Goal: Communication & Community: Ask a question

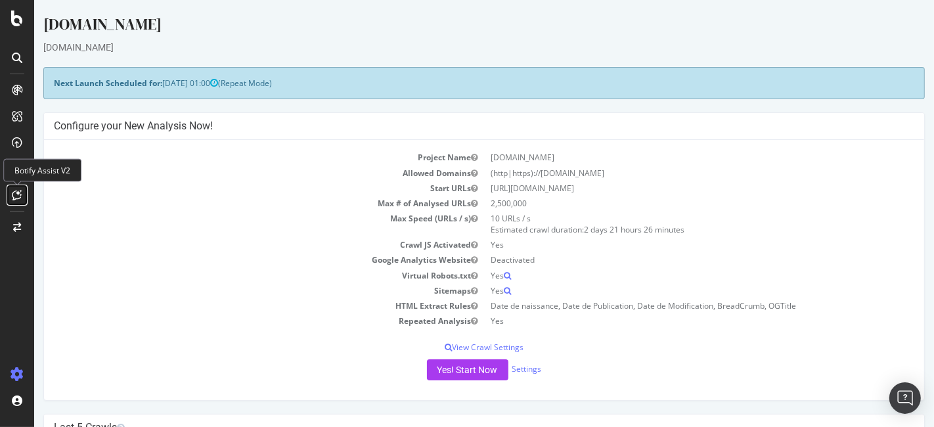
click at [17, 196] on icon at bounding box center [17, 195] width 10 height 11
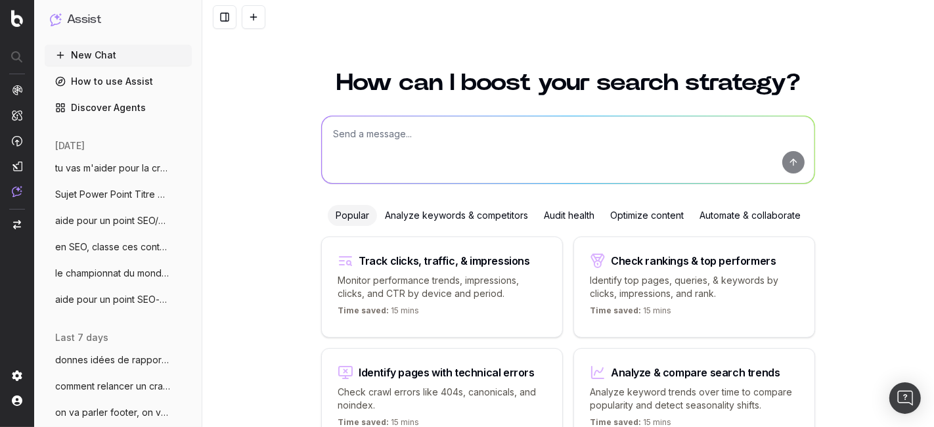
scroll to position [81, 0]
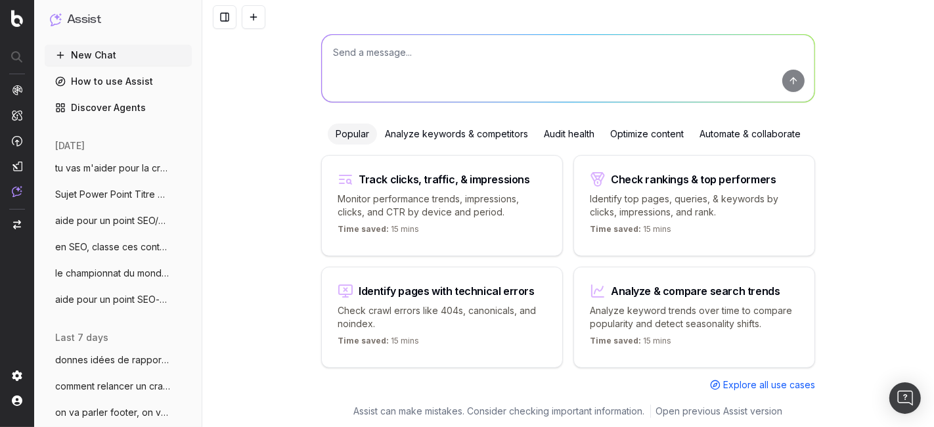
click at [395, 45] on textarea at bounding box center [568, 68] width 492 height 67
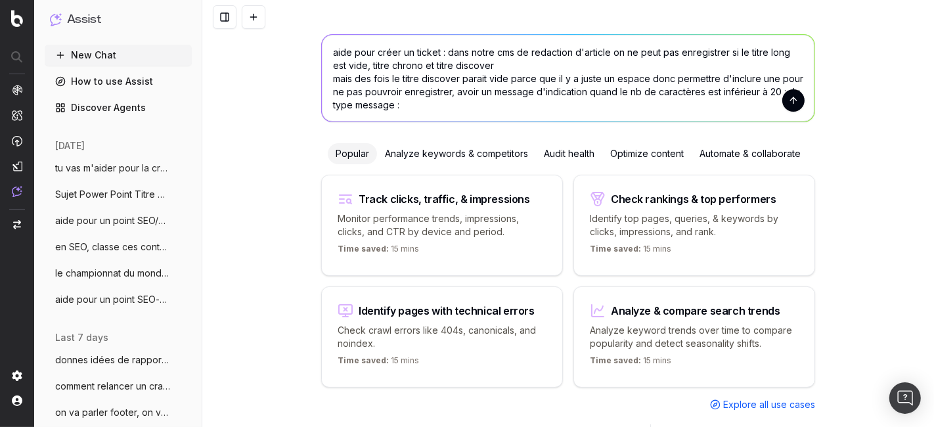
paste textarea
paste textarea "Editorial : Le titre discover ne peut être vide"
type textarea "aide pour créer un ticket : dans notre cms de redaction d'article on ne peut pa…"
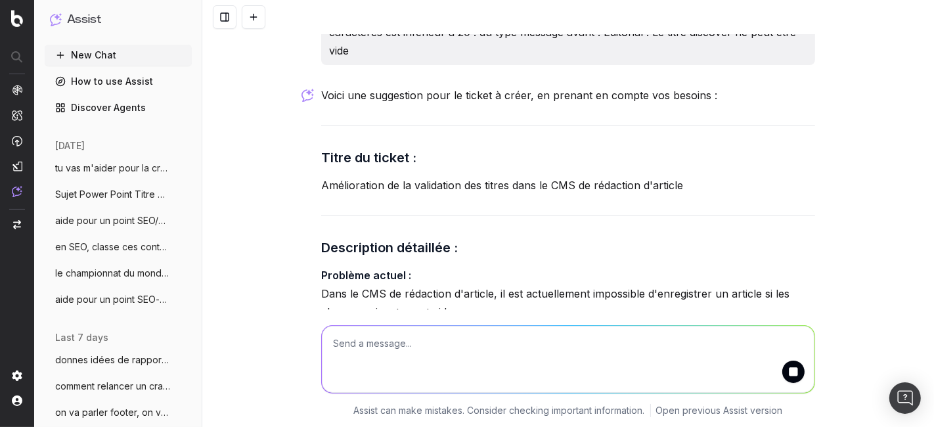
scroll to position [163, 0]
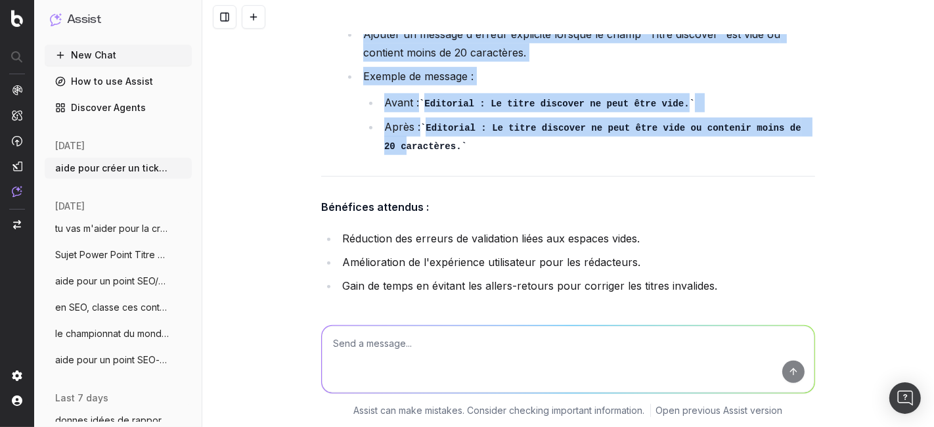
scroll to position [819, 0]
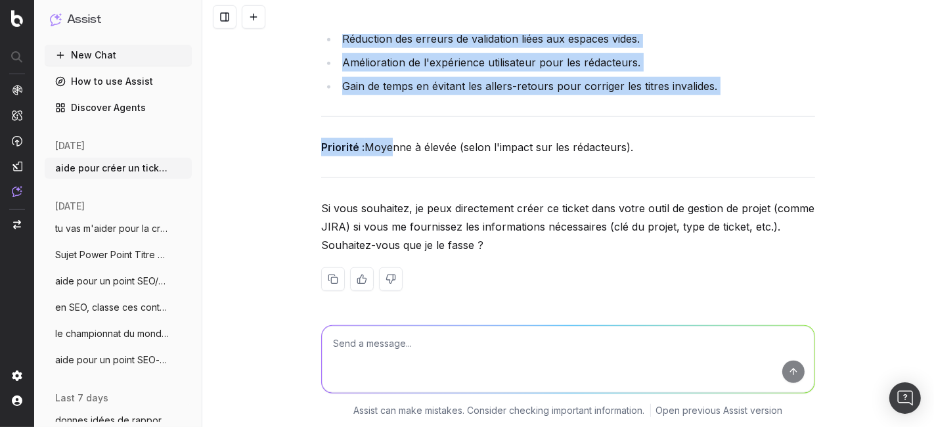
drag, startPoint x: 311, startPoint y: 52, endPoint x: 384, endPoint y: 143, distance: 117.2
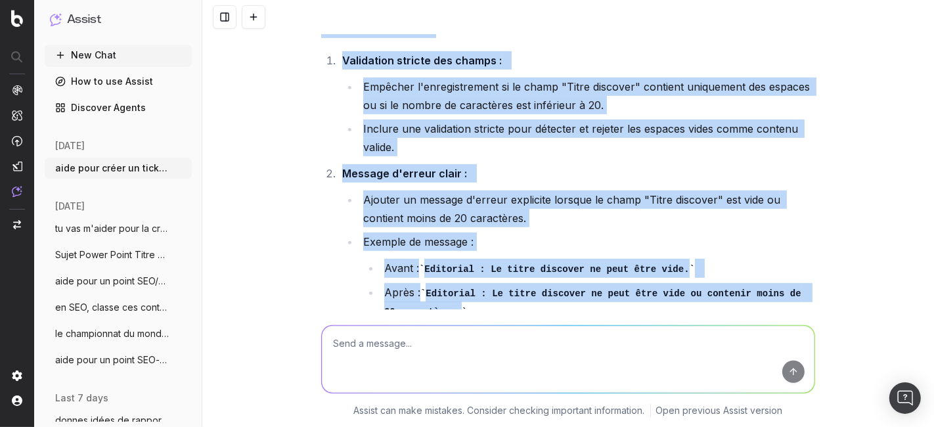
click at [321, 137] on ol "Validation stricte des champs : Empêcher l'enregistrement si le champ "Titre di…" at bounding box center [568, 185] width 494 height 269
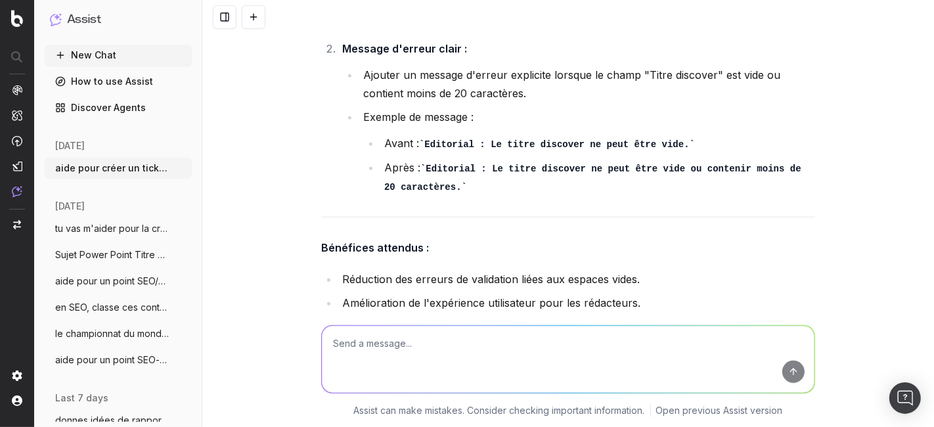
scroll to position [727, 0]
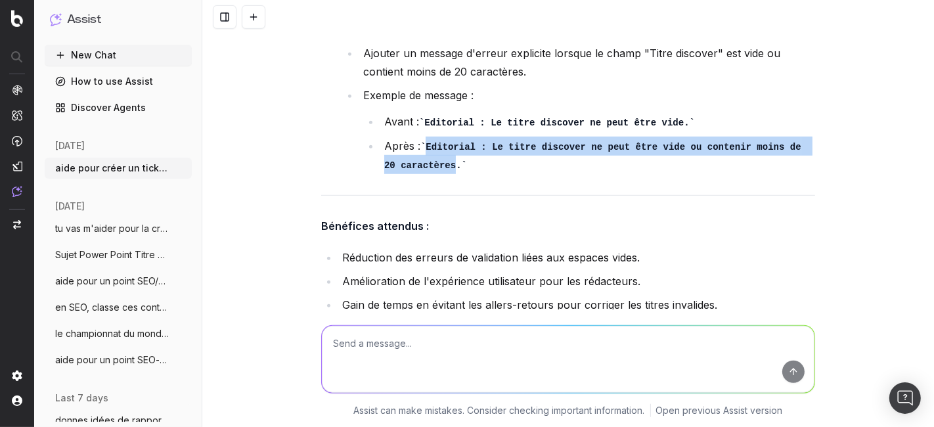
drag, startPoint x: 421, startPoint y: 139, endPoint x: 429, endPoint y: 160, distance: 22.2
click at [429, 160] on code "Editorial : Le titre discover ne peut être vide ou contenir moins de 20 caractè…" at bounding box center [595, 157] width 422 height 30
copy code "Editorial : Le titre discover ne peut être vide ou contenir moins de 20 caractè…"
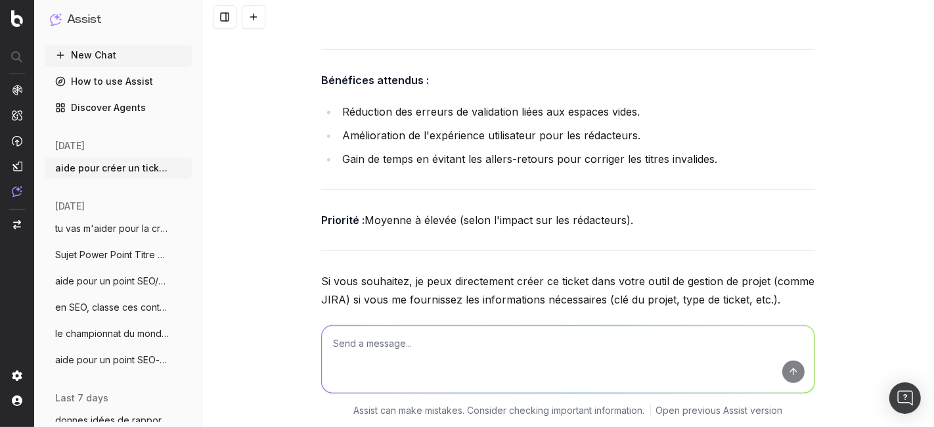
scroll to position [946, 0]
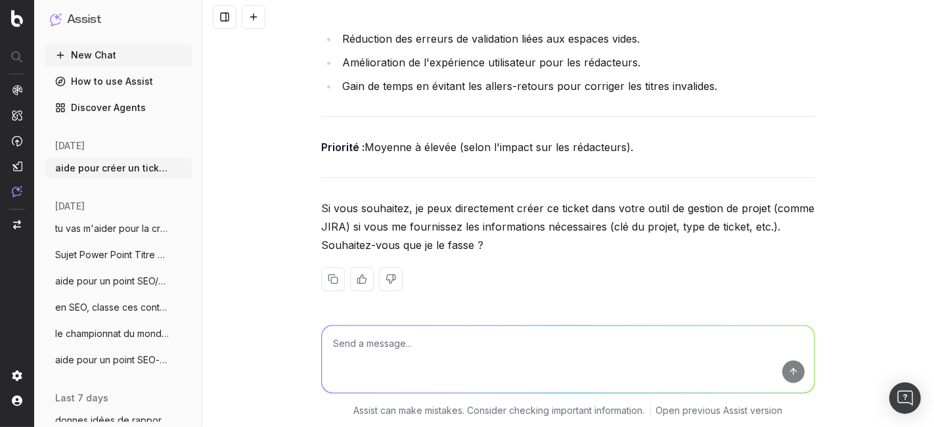
click at [373, 354] on textarea at bounding box center [568, 358] width 492 height 67
paste textarea "[Front] – Champ titre Discover Swing Dans Swing, actuellement il est impossible…"
type textarea "[Front] – Champ titre Discover Swing Dans Swing, actuellement il est impossible…"
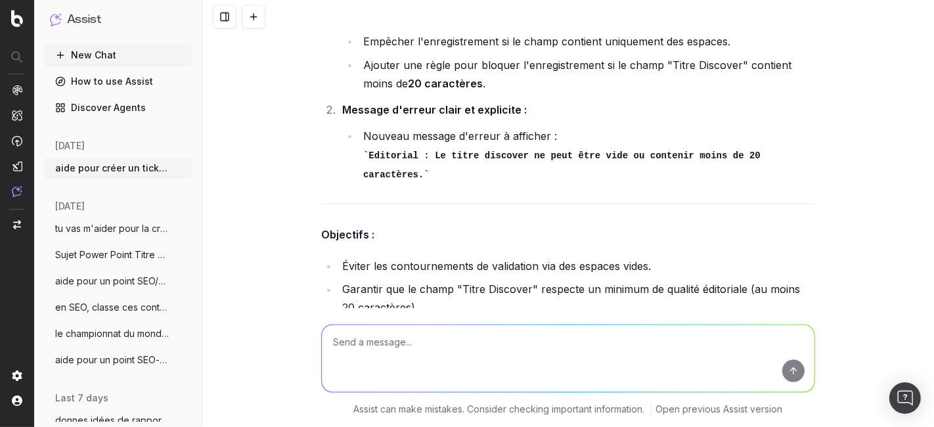
scroll to position [1821, 0]
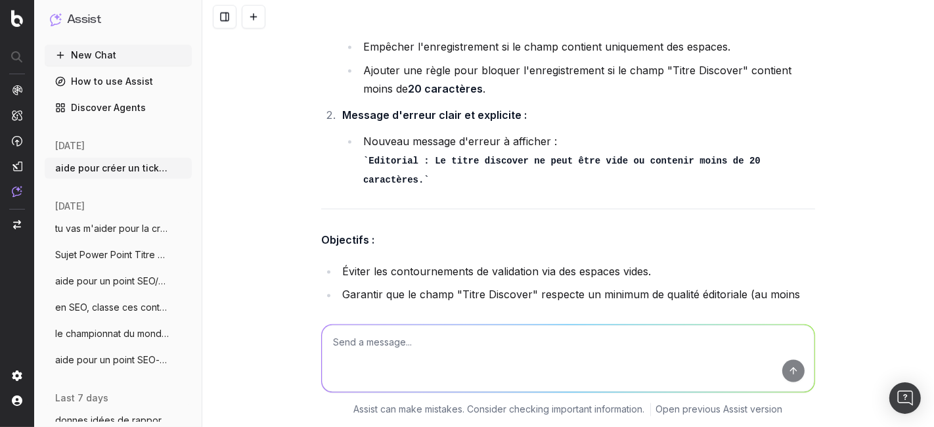
drag, startPoint x: 310, startPoint y: 165, endPoint x: 541, endPoint y: 180, distance: 231.6
click at [670, 184] on div "Voici une version structurée et prête à être utilisée pour votre ticket : Titre…" at bounding box center [568, 89] width 494 height 948
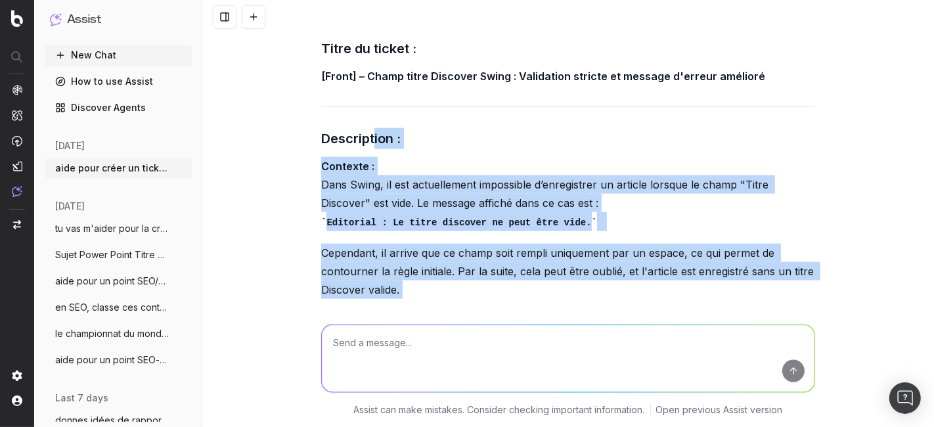
scroll to position [1457, 0]
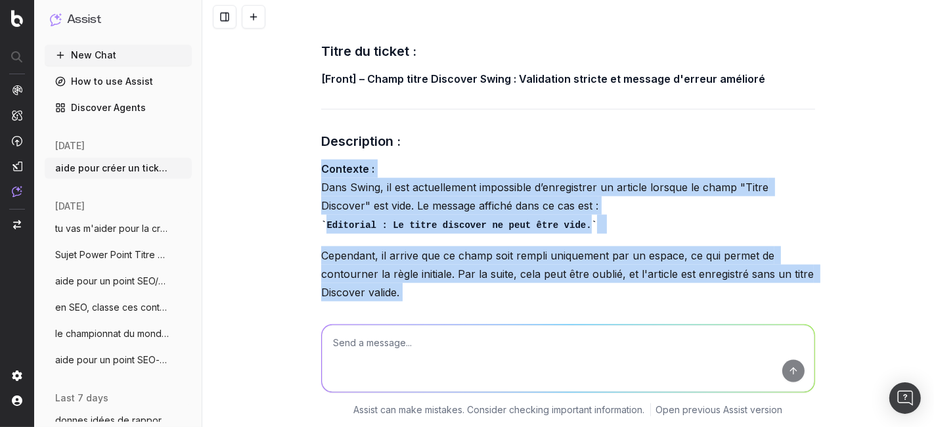
drag, startPoint x: 798, startPoint y: 159, endPoint x: 311, endPoint y: 155, distance: 486.5
copy div "Contexte : Dans Swing, il est actuellement impossible d’enregistrer un article …"
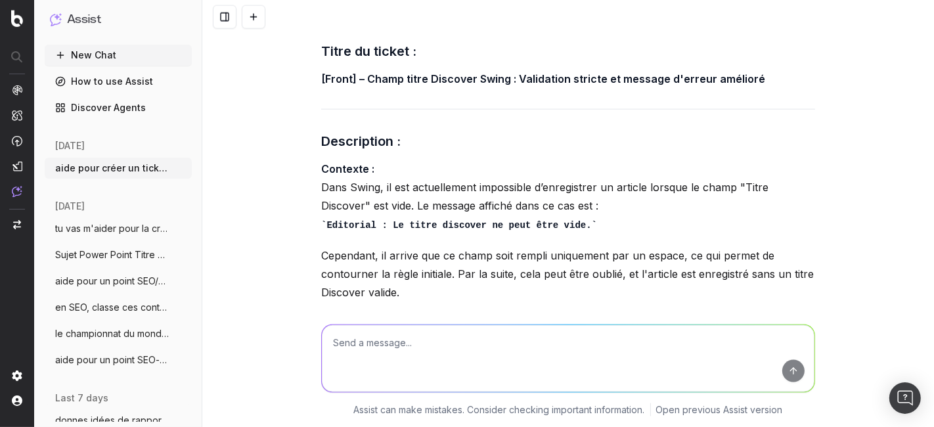
click at [425, 366] on textarea at bounding box center [568, 358] width 492 height 67
paste textarea "[Front] - Swing : champ "titre discover" validation du titre Dans Swing, il est…"
type textarea "plus simple : comme ça ? [Front] - Swing : champ "titre discover" validation du…"
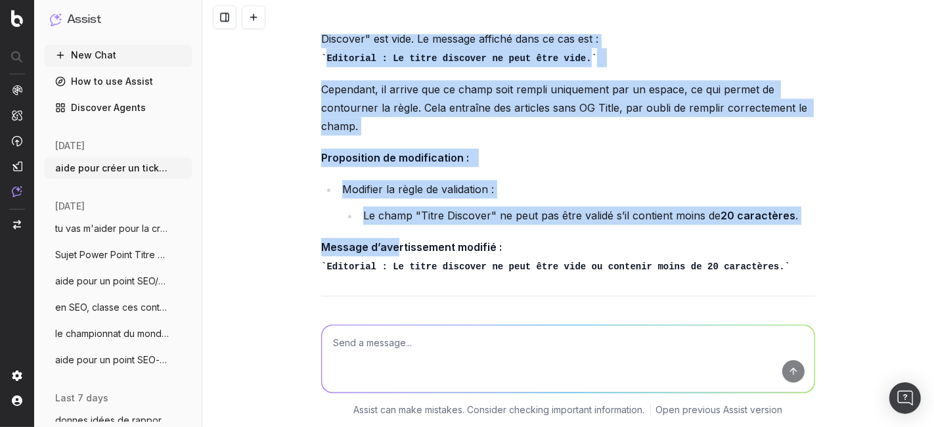
scroll to position [2843, 0]
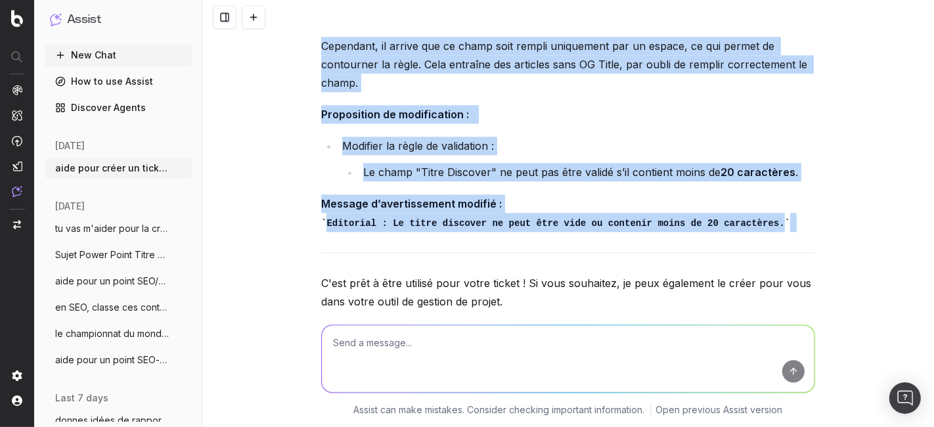
drag, startPoint x: 311, startPoint y: 95, endPoint x: 785, endPoint y: 198, distance: 484.3
copy div "Dans Swing, il est actuellement impossible d’enregistrer un article lorsque le …"
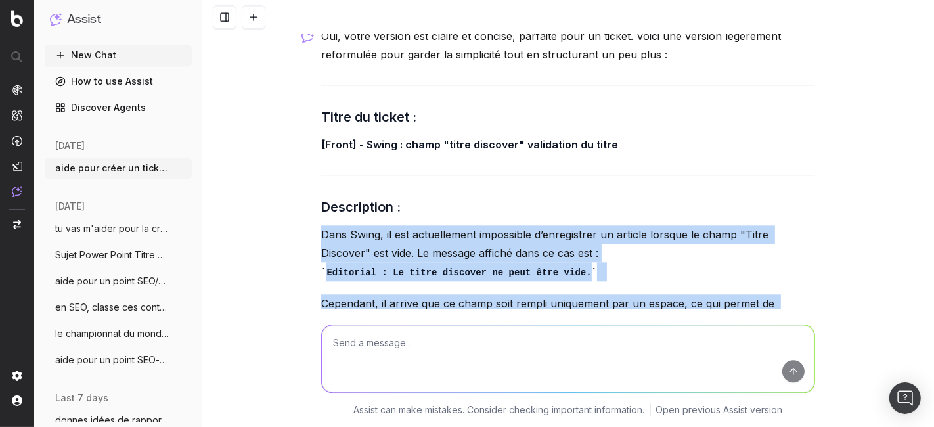
scroll to position [2513, 0]
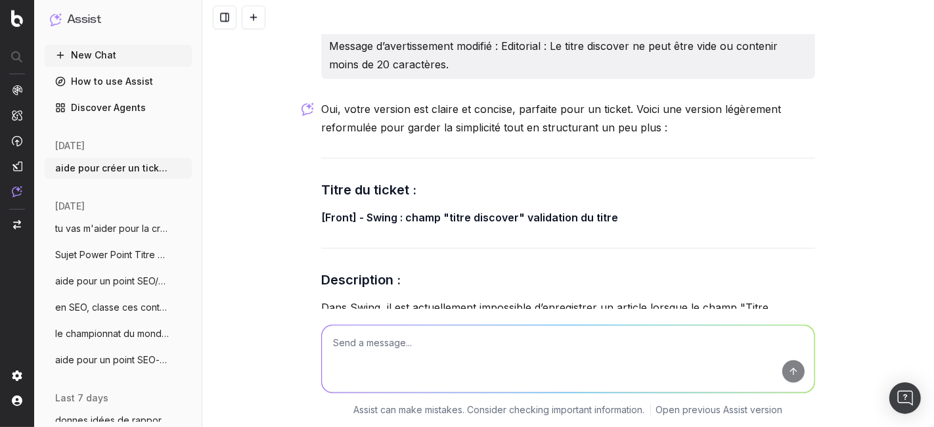
click at [398, 208] on p "[Front] - Swing : champ "titre discover" validation du titre" at bounding box center [568, 217] width 494 height 18
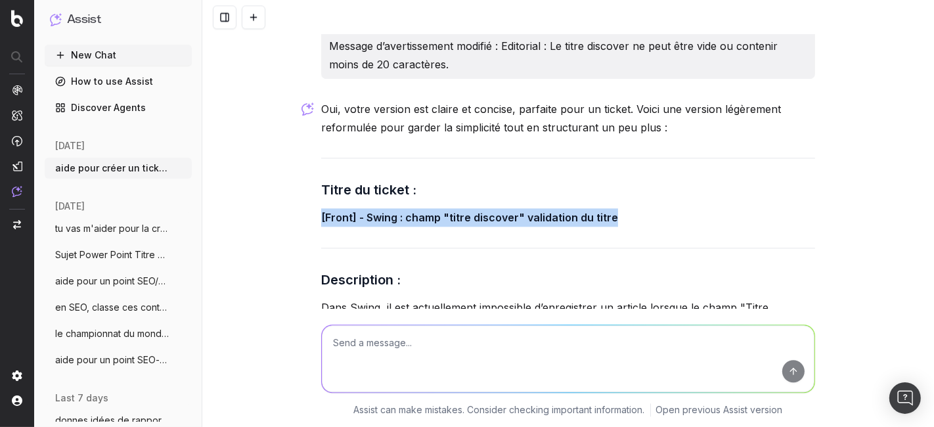
drag, startPoint x: 546, startPoint y: 200, endPoint x: 311, endPoint y: 192, distance: 234.5
copy strong "[Front] - Swing : champ "titre discover" validation du titre"
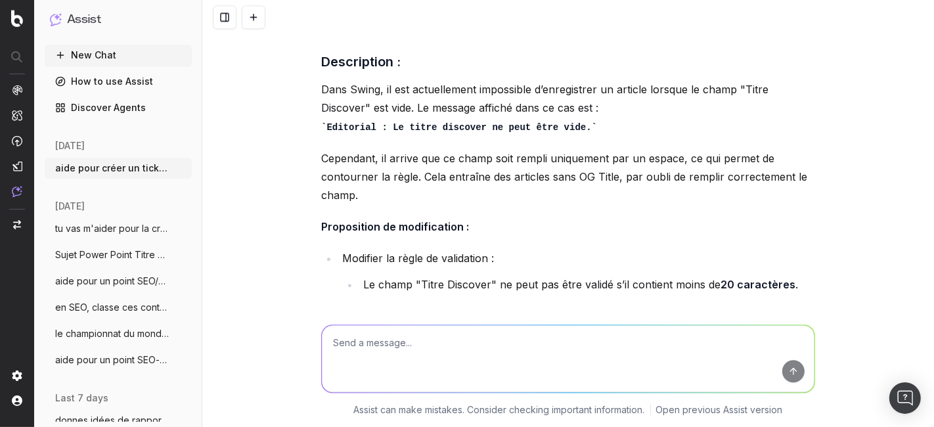
scroll to position [2658, 0]
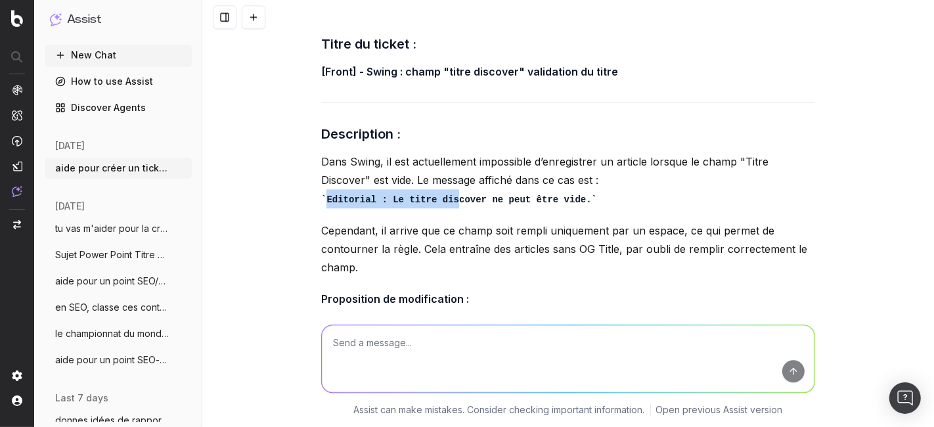
drag, startPoint x: 318, startPoint y: 173, endPoint x: 447, endPoint y: 172, distance: 129.3
click at [557, 194] on code "Editorial : Le titre discover ne peut être vide." at bounding box center [459, 199] width 276 height 11
drag, startPoint x: 572, startPoint y: 173, endPoint x: 301, endPoint y: 177, distance: 271.2
click at [305, 177] on div "aide pour créer un ticket : dans notre cms de redaction d'article on ne peut pa…" at bounding box center [567, 213] width 731 height 427
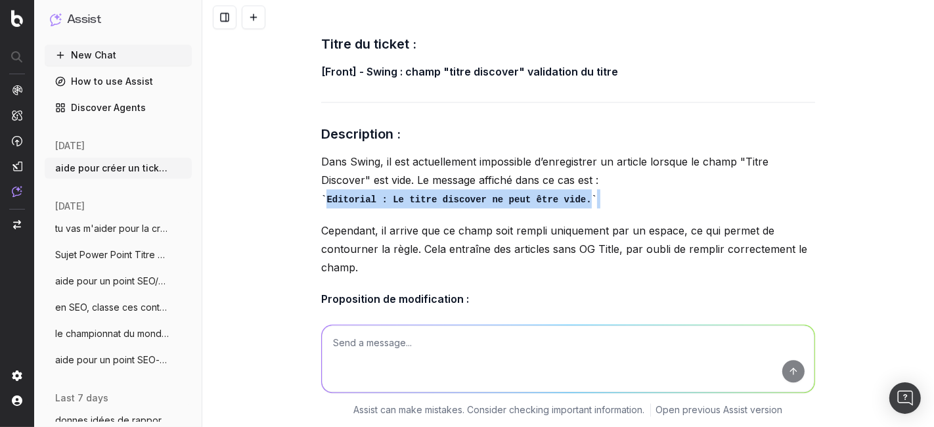
copy p "Editorial : Le titre discover ne peut être vide."
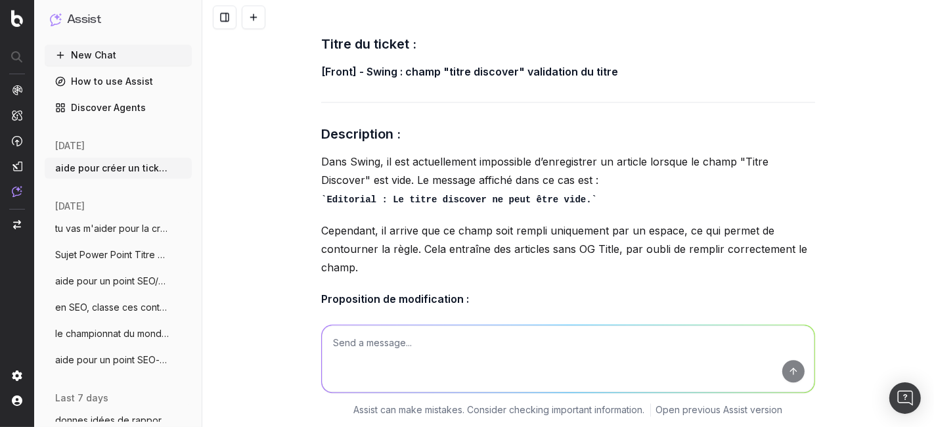
click at [379, 355] on textarea at bounding box center [568, 358] width 492 height 67
paste textarea "Cela entraîne des articles sans OG Title, par oubli de remplir à la suite le ch…"
type textarea "améliore juste cette phrase : Cela entraîne des articles sans OG Title, par oub…"
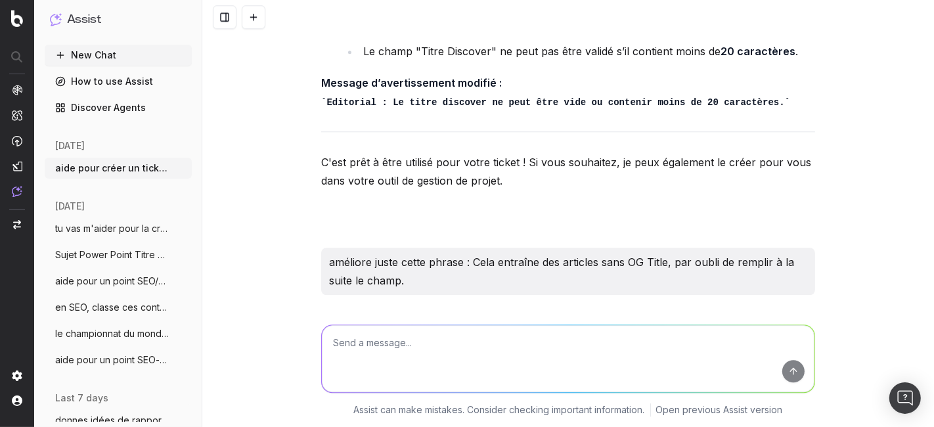
scroll to position [3021, 0]
